Goal: Transaction & Acquisition: Purchase product/service

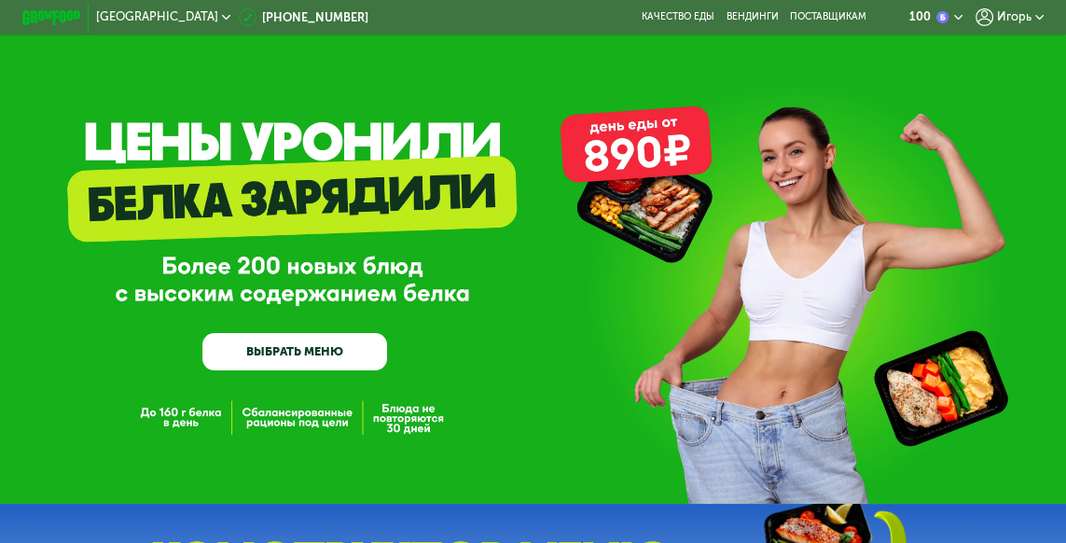
scroll to position [15, 0]
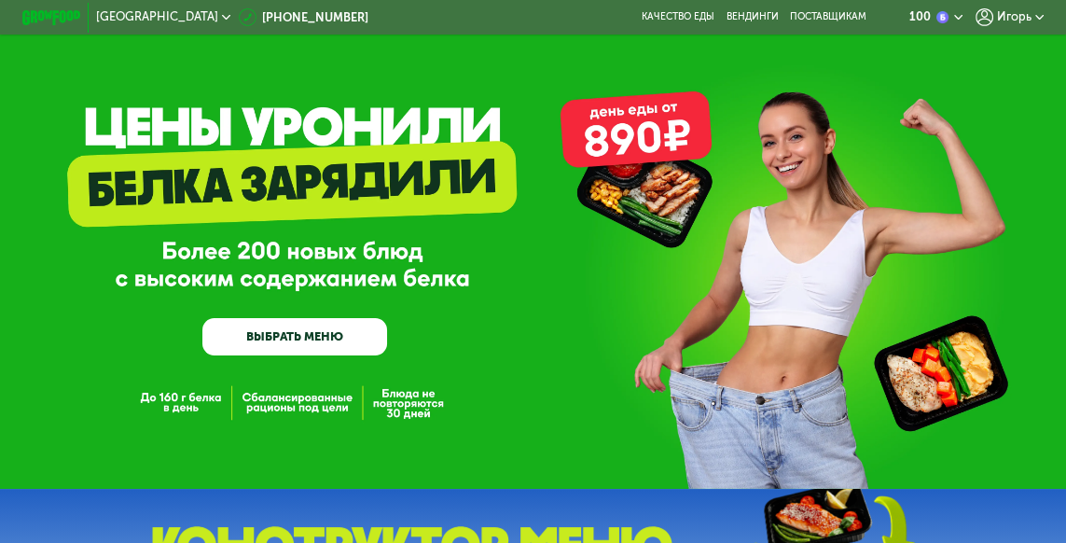
click at [323, 337] on link "ВЫБРАТЬ МЕНЮ" at bounding box center [294, 336] width 185 height 37
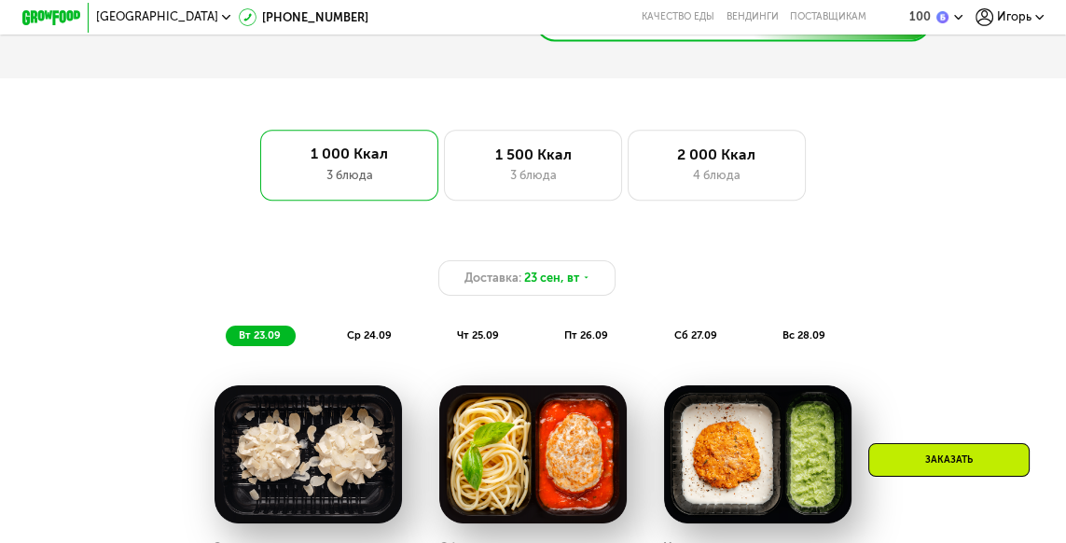
scroll to position [910, 0]
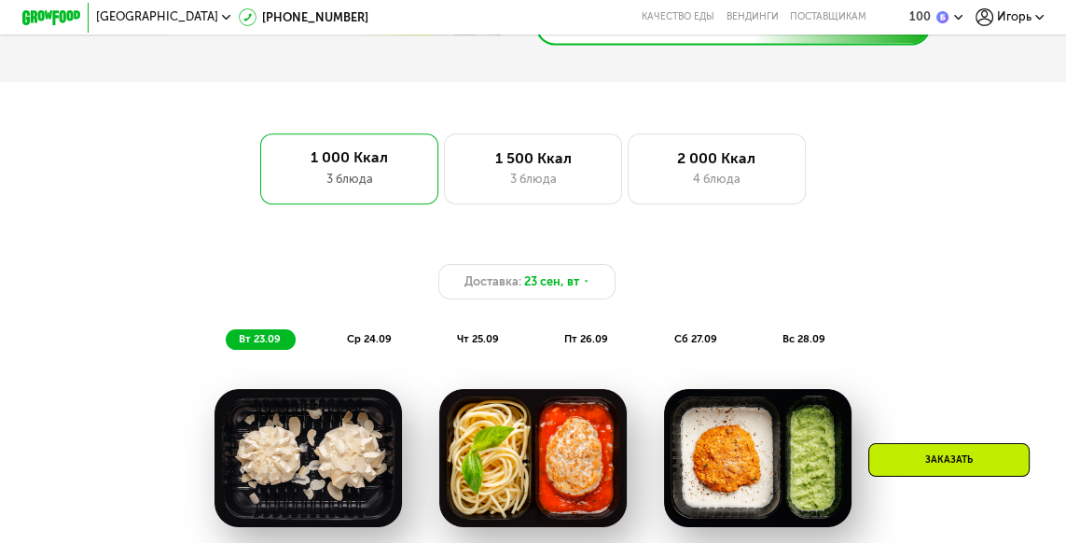
click at [554, 175] on div "3 блюда" at bounding box center [533, 179] width 146 height 18
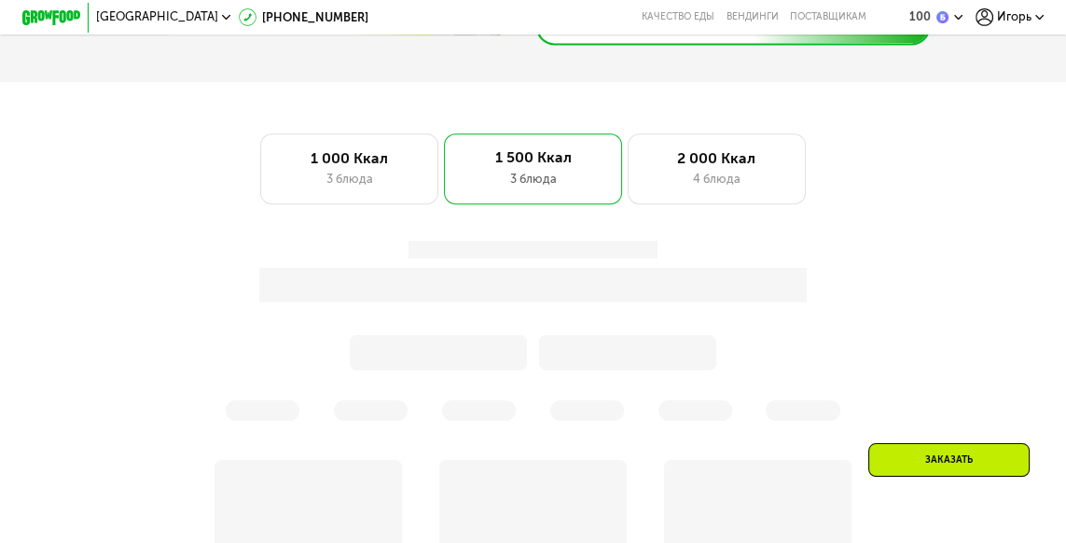
click at [1, 164] on div "1 000 Ккал 3 блюда 1 500 Ккал 3 блюда 2 000 Ккал 4 блюда" at bounding box center [533, 168] width 1066 height 71
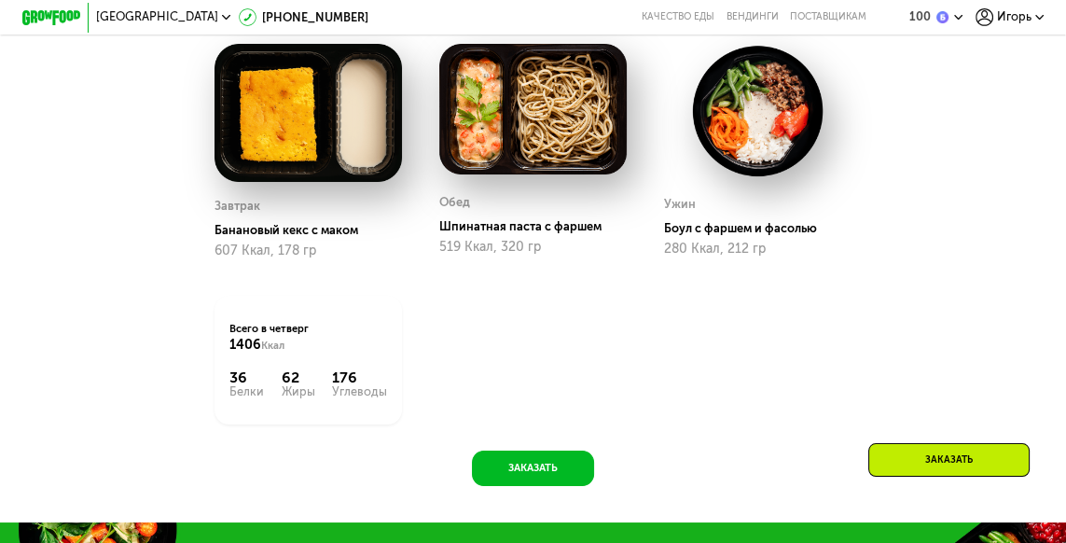
scroll to position [1250, 0]
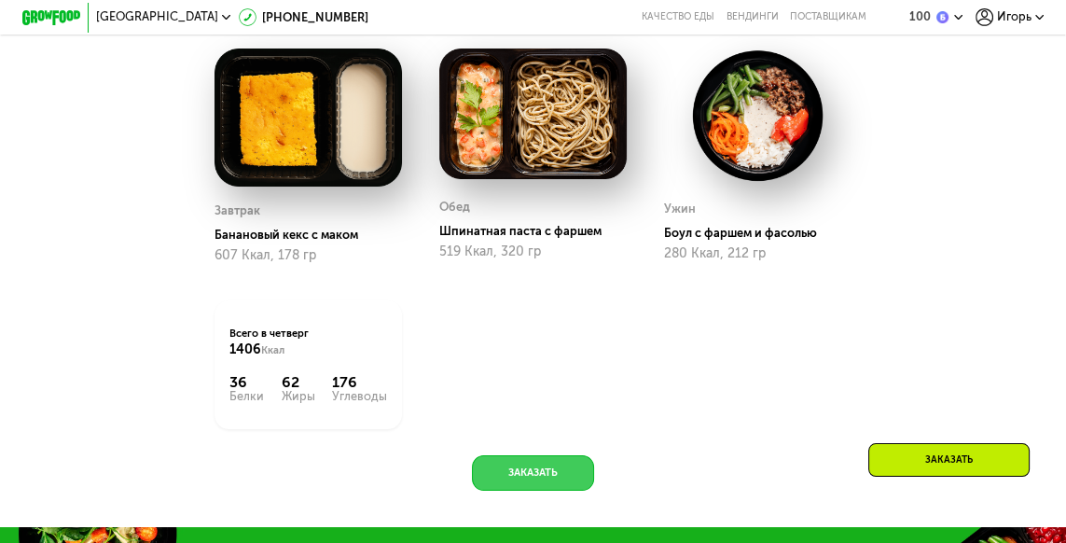
click at [555, 477] on button "Заказать" at bounding box center [533, 472] width 122 height 35
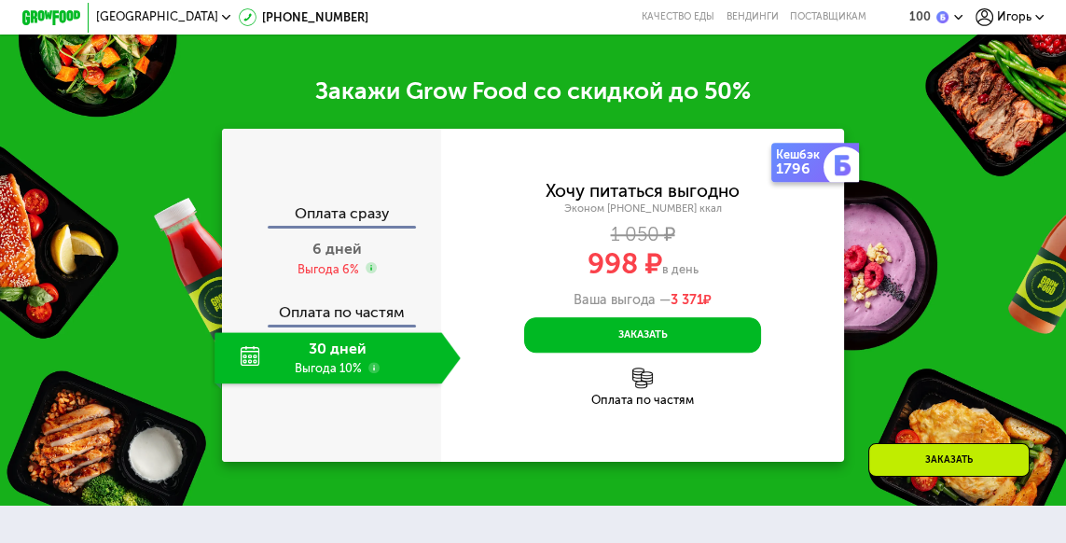
scroll to position [1777, 0]
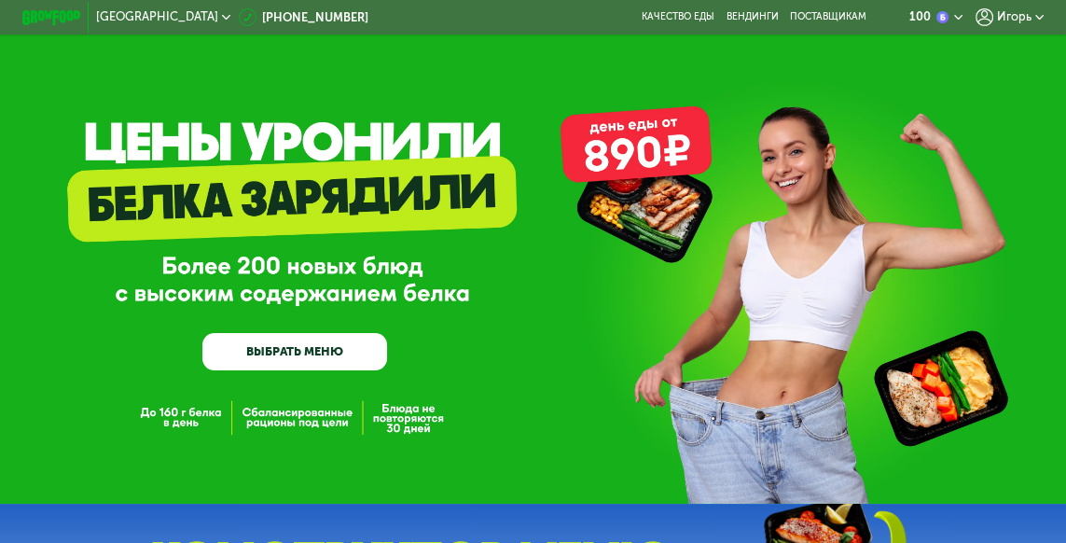
click at [266, 352] on link "ВЫБРАТЬ МЕНЮ" at bounding box center [294, 351] width 185 height 37
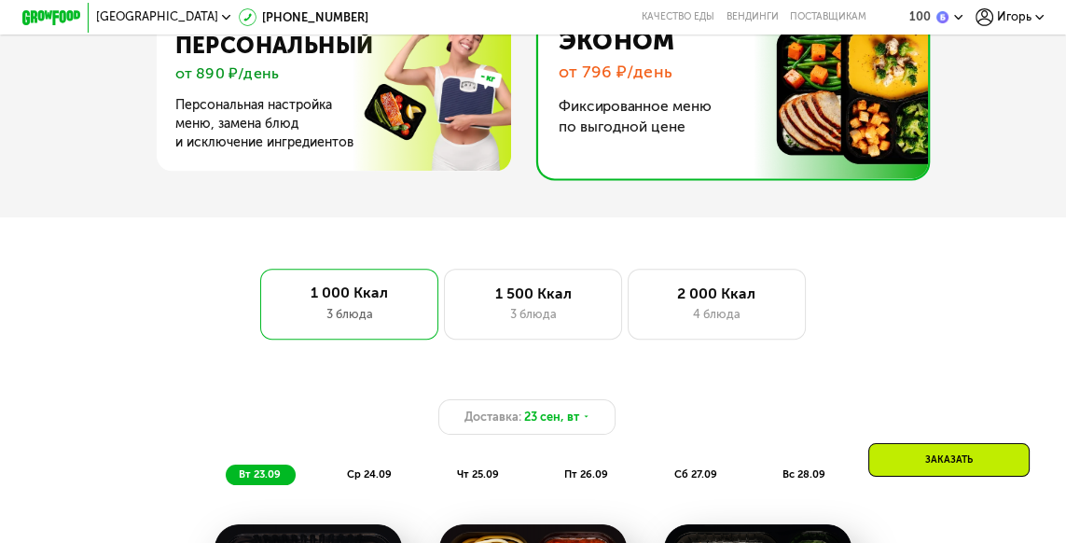
scroll to position [1009, 0]
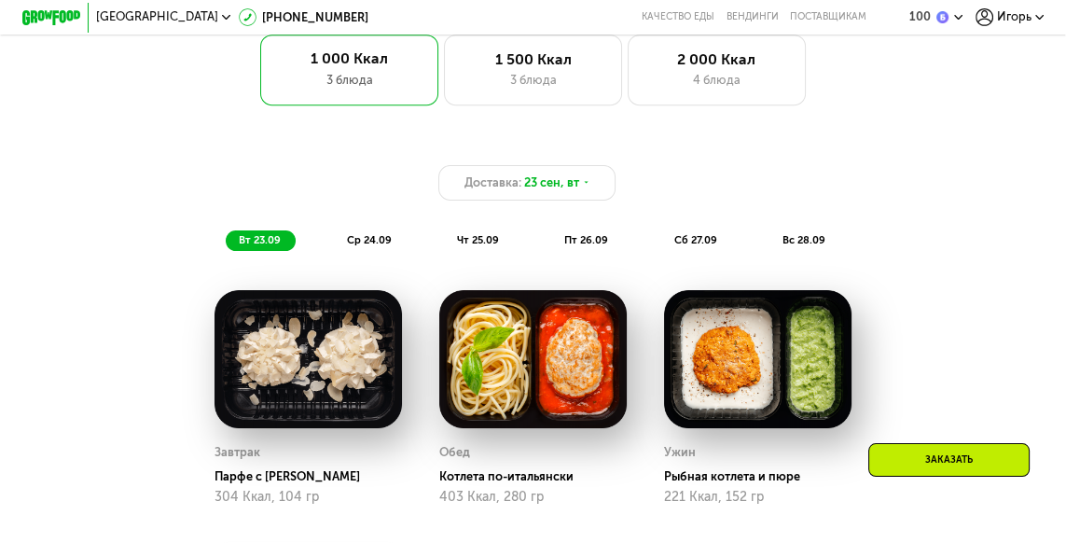
click at [948, 468] on div "Заказать" at bounding box center [948, 460] width 161 height 34
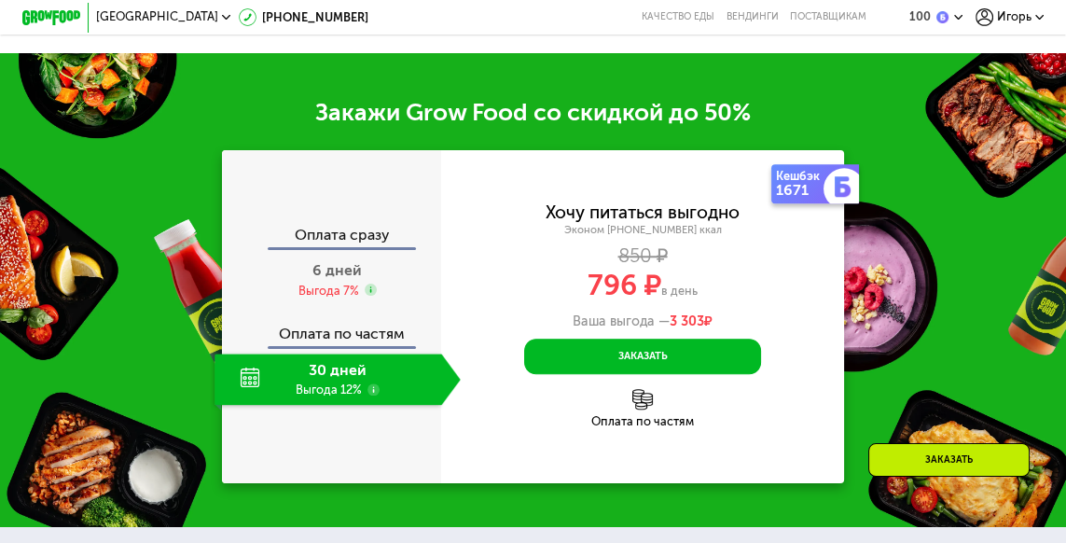
scroll to position [1777, 0]
